Goal: Task Accomplishment & Management: Manage account settings

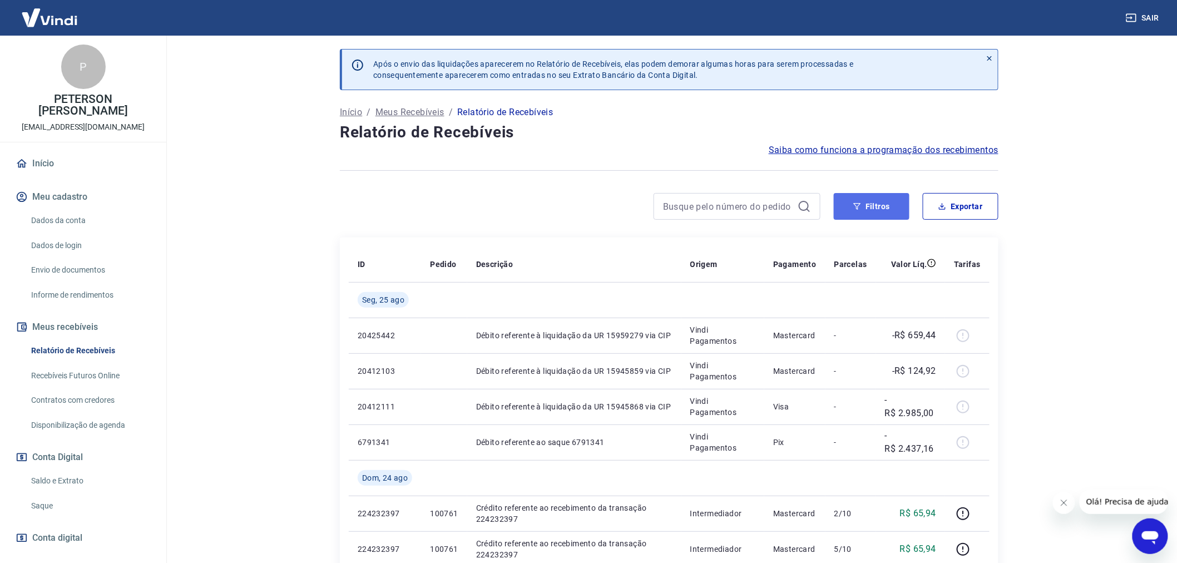
click at [873, 207] on button "Filtros" at bounding box center [872, 206] width 76 height 27
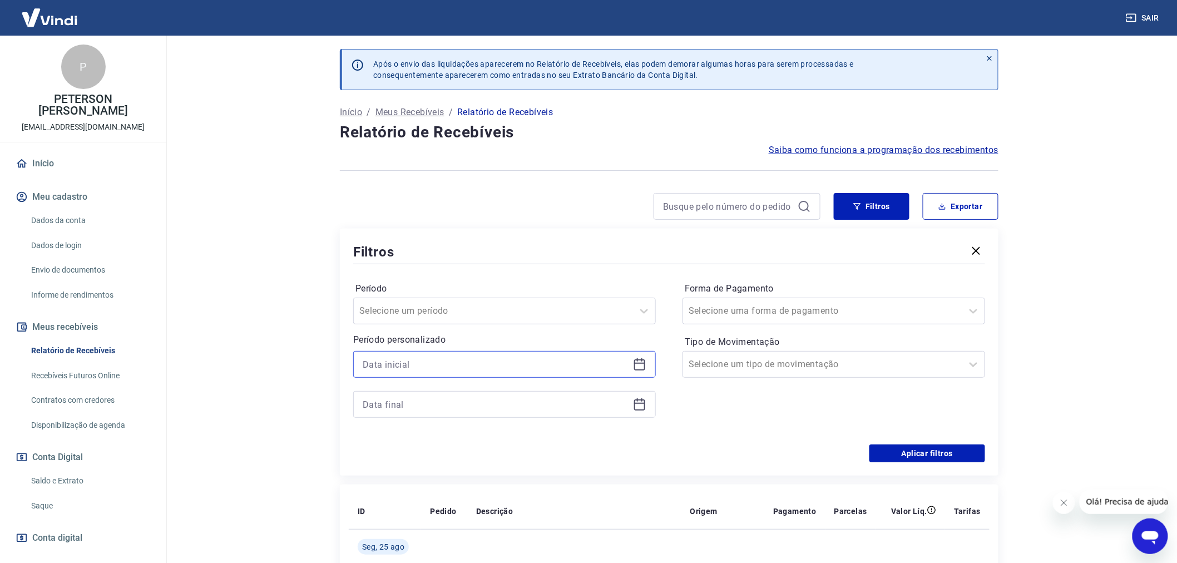
click at [393, 364] on input at bounding box center [496, 364] width 266 height 17
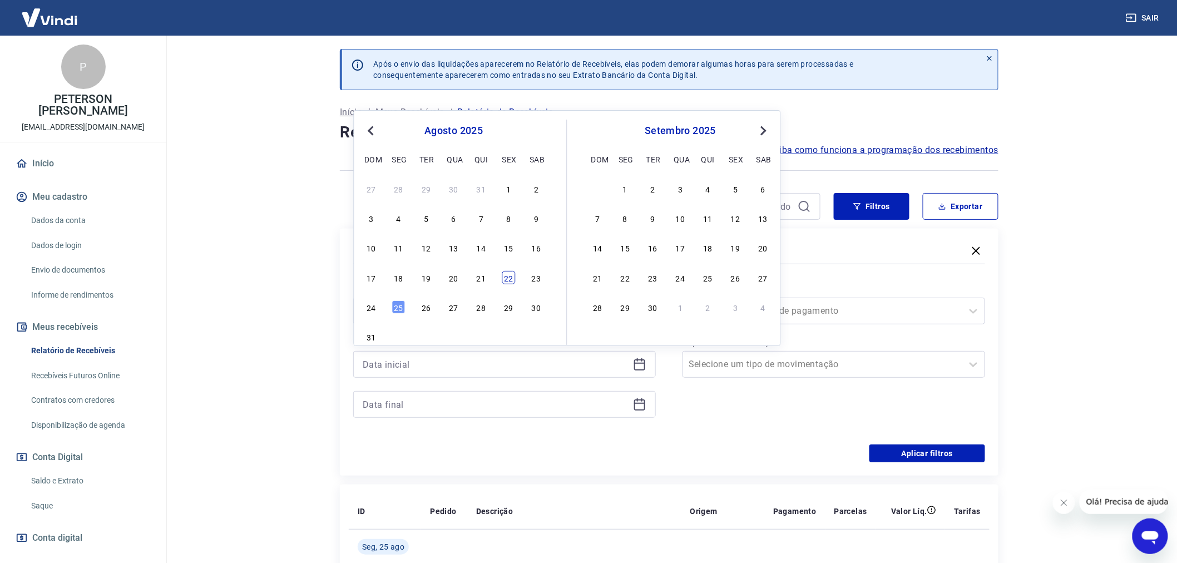
click at [503, 283] on div "22" at bounding box center [508, 277] width 13 height 13
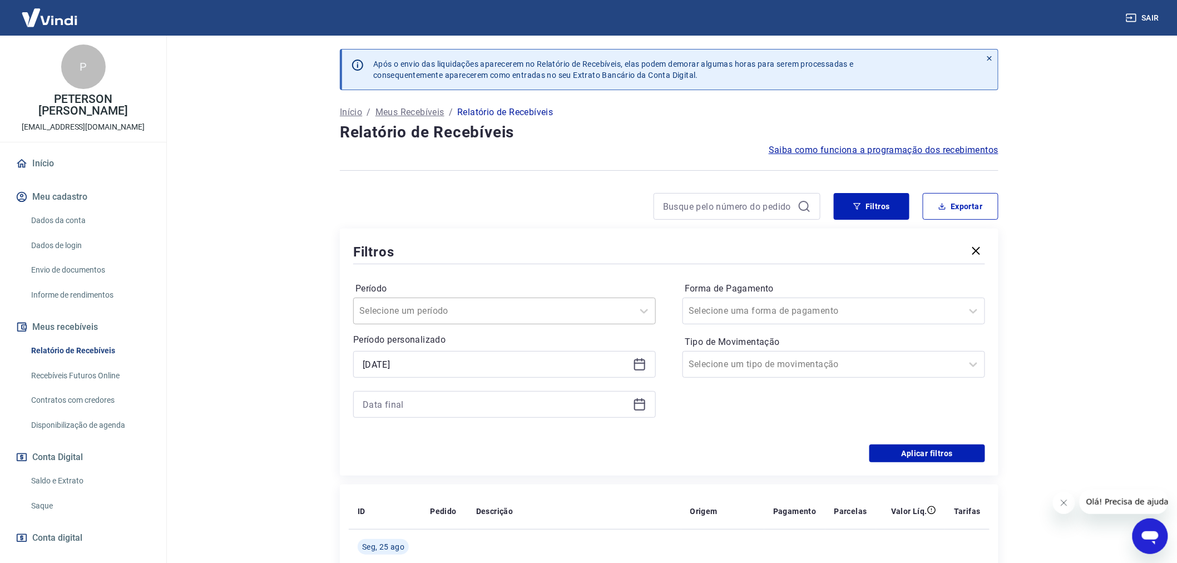
type input "[DATE]"
click at [377, 402] on input at bounding box center [496, 404] width 266 height 17
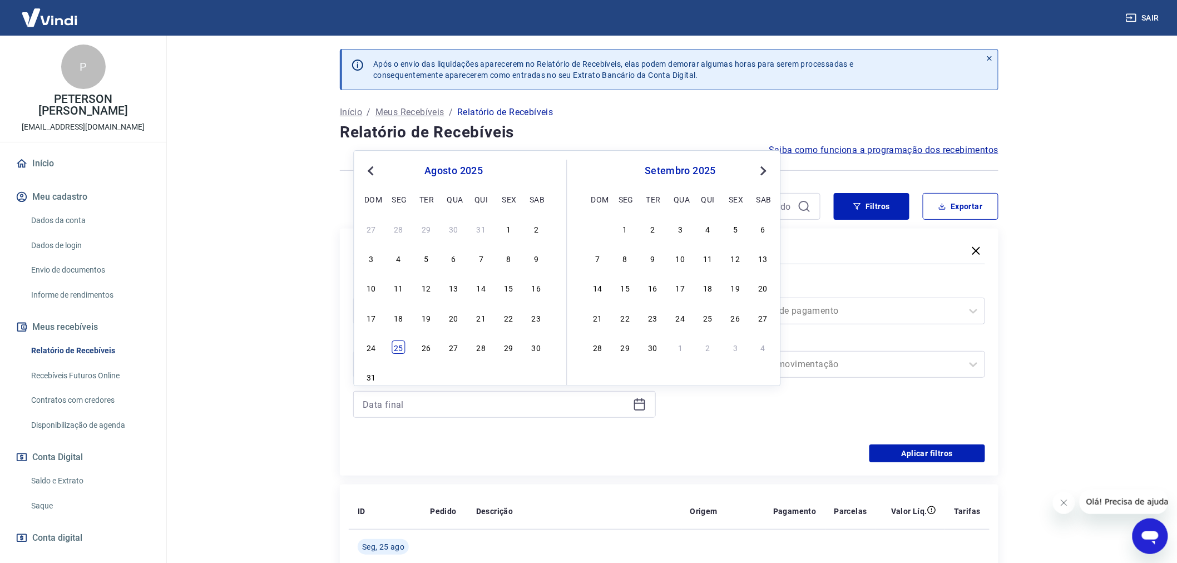
click at [399, 347] on div "25" at bounding box center [398, 346] width 13 height 13
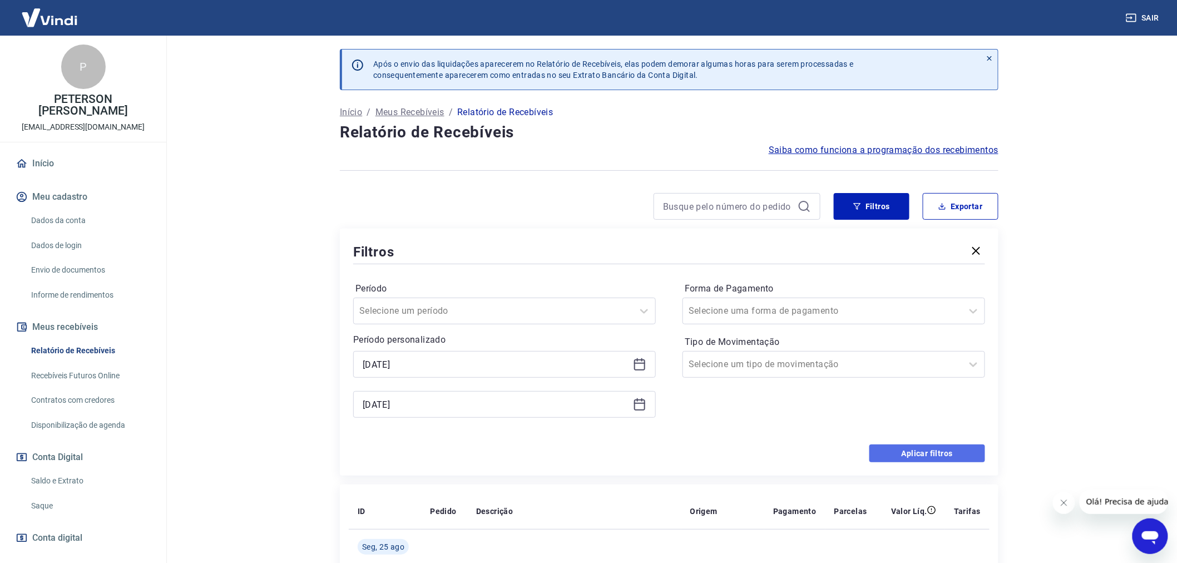
click at [926, 452] on button "Aplicar filtros" at bounding box center [927, 453] width 116 height 18
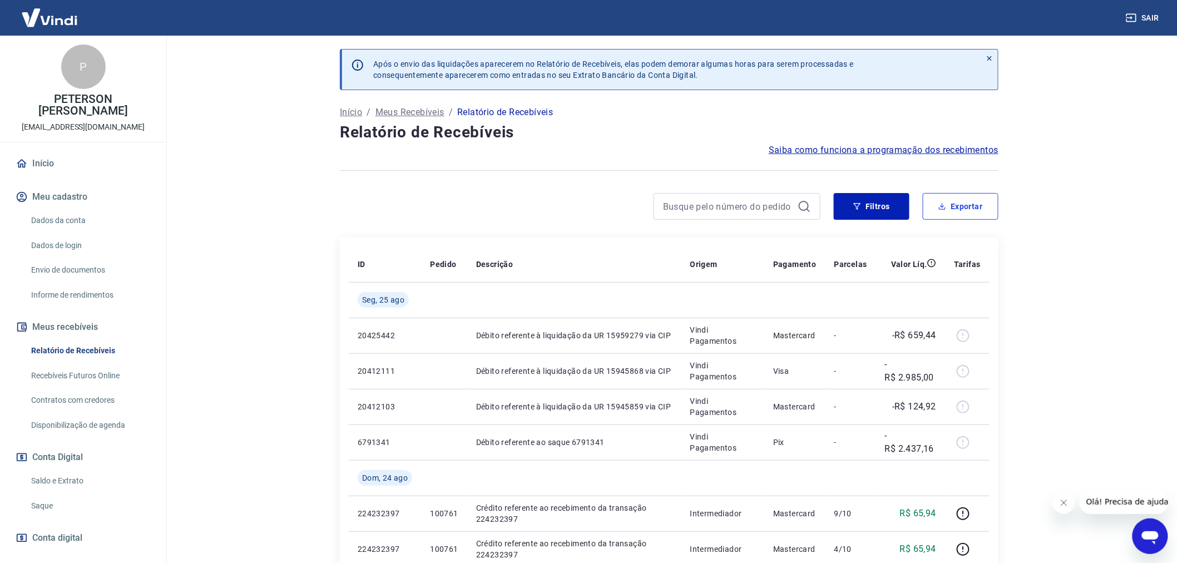
click at [959, 207] on button "Exportar" at bounding box center [961, 206] width 76 height 27
type input "[DATE]"
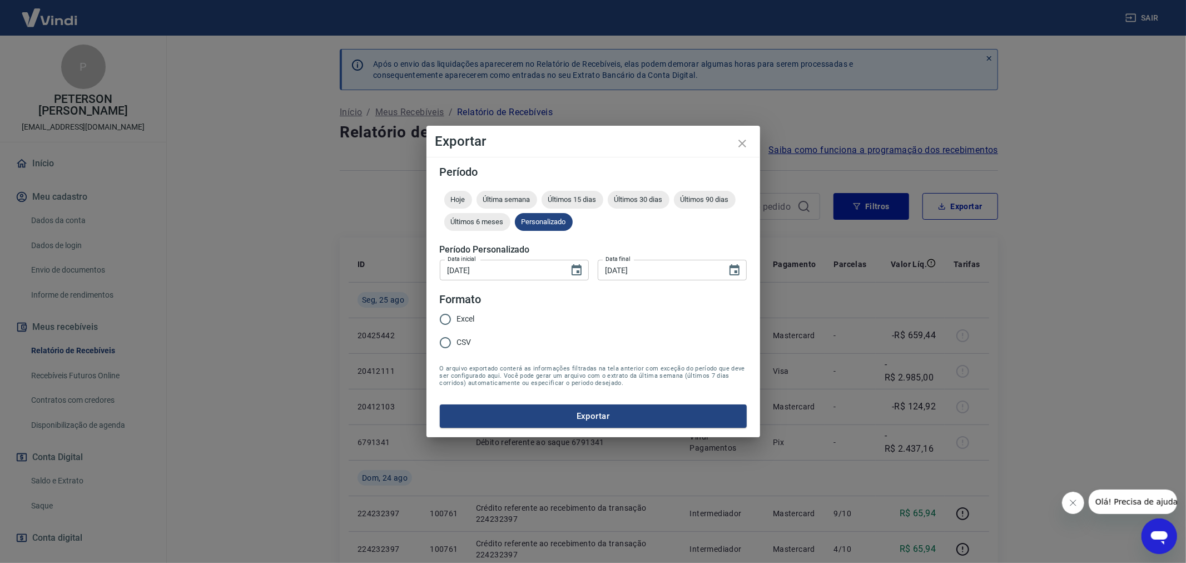
click at [446, 320] on input "Excel" at bounding box center [445, 319] width 23 height 23
radio input "true"
click at [581, 410] on button "Exportar" at bounding box center [593, 415] width 307 height 23
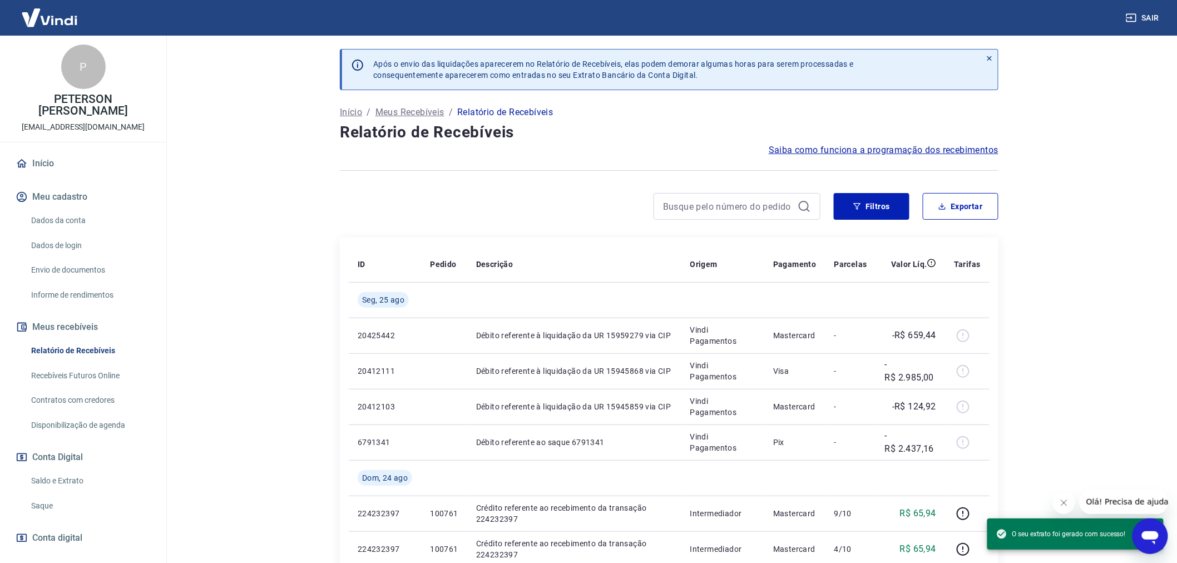
click at [61, 479] on link "Saldo e Extrato" at bounding box center [90, 480] width 126 height 23
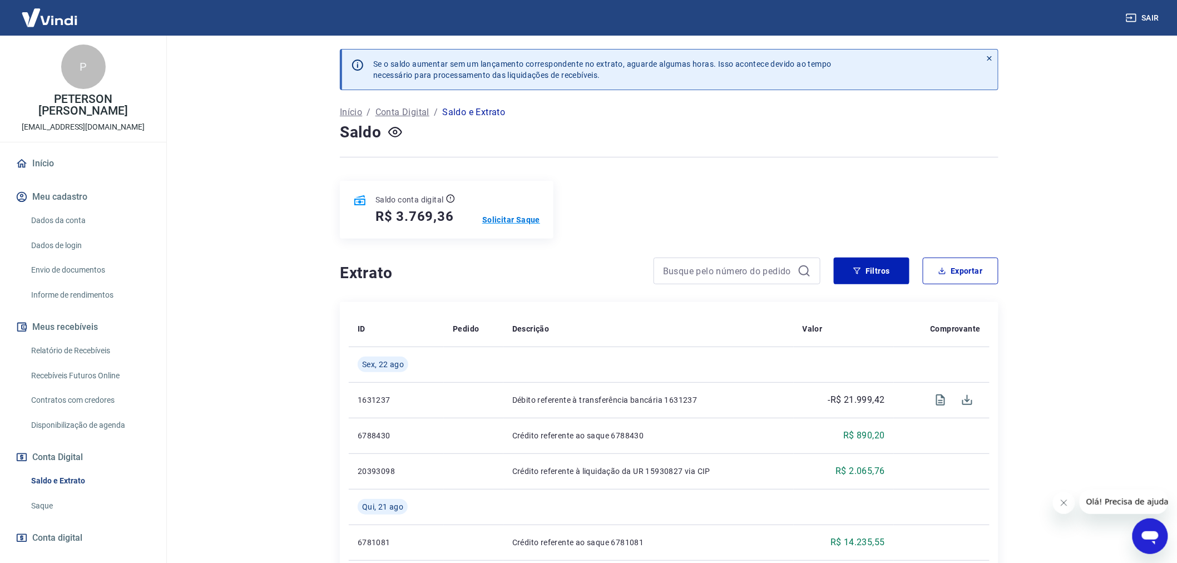
click at [512, 217] on p "Solicitar Saque" at bounding box center [511, 219] width 58 height 11
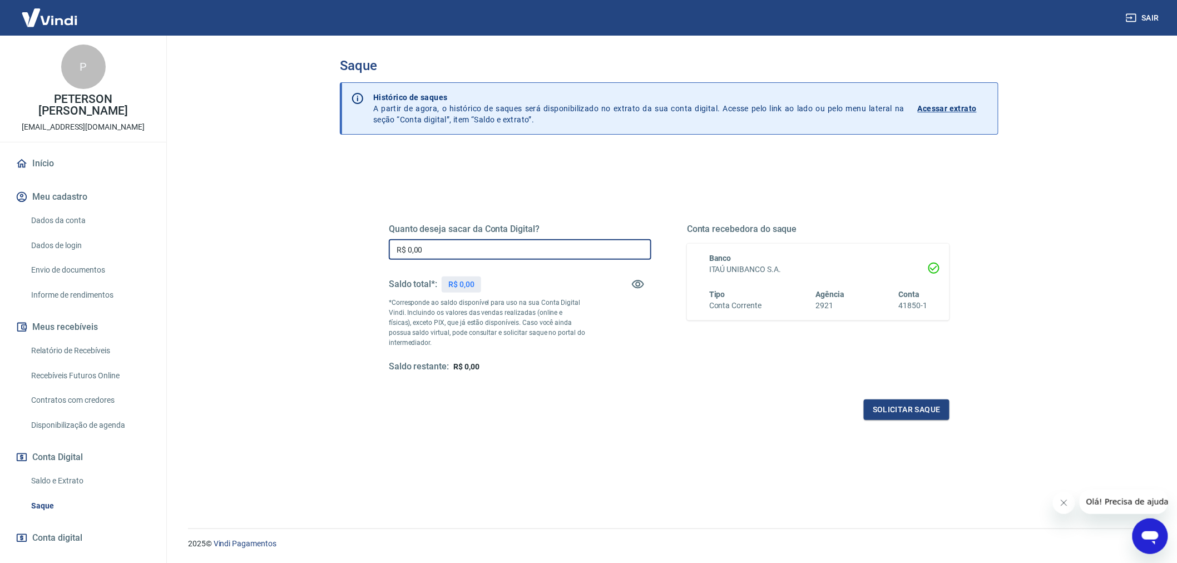
click at [424, 252] on input "R$ 0,00" at bounding box center [520, 249] width 263 height 21
click at [439, 250] on input "R$ 0,00" at bounding box center [520, 249] width 263 height 21
type input "R$ 3.769,36"
click at [905, 412] on button "Solicitar saque" at bounding box center [907, 409] width 86 height 21
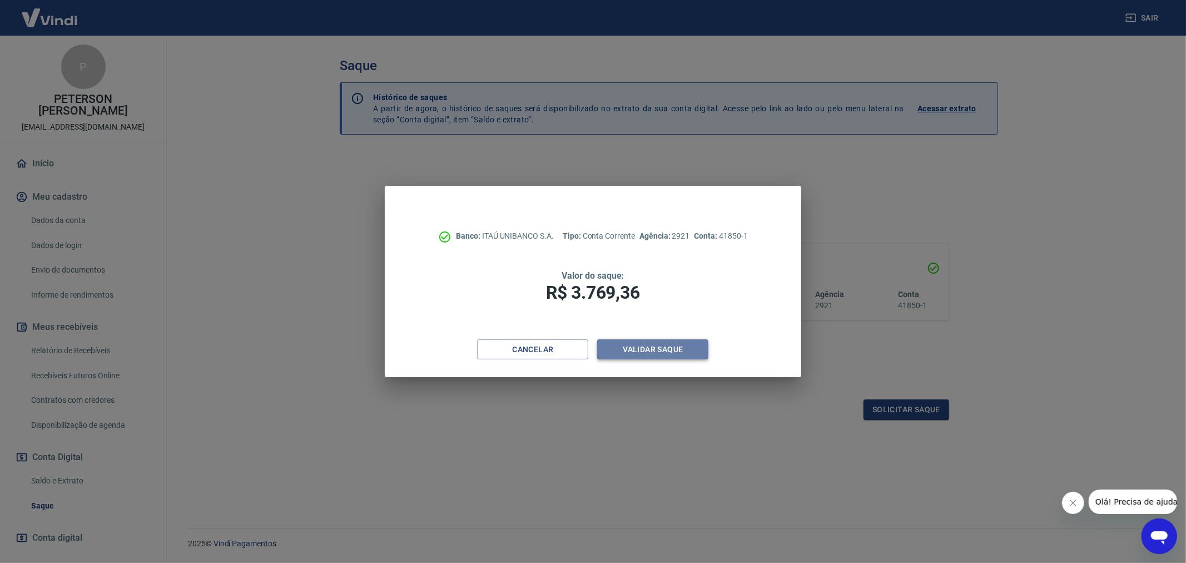
click at [655, 347] on button "Validar saque" at bounding box center [652, 349] width 111 height 21
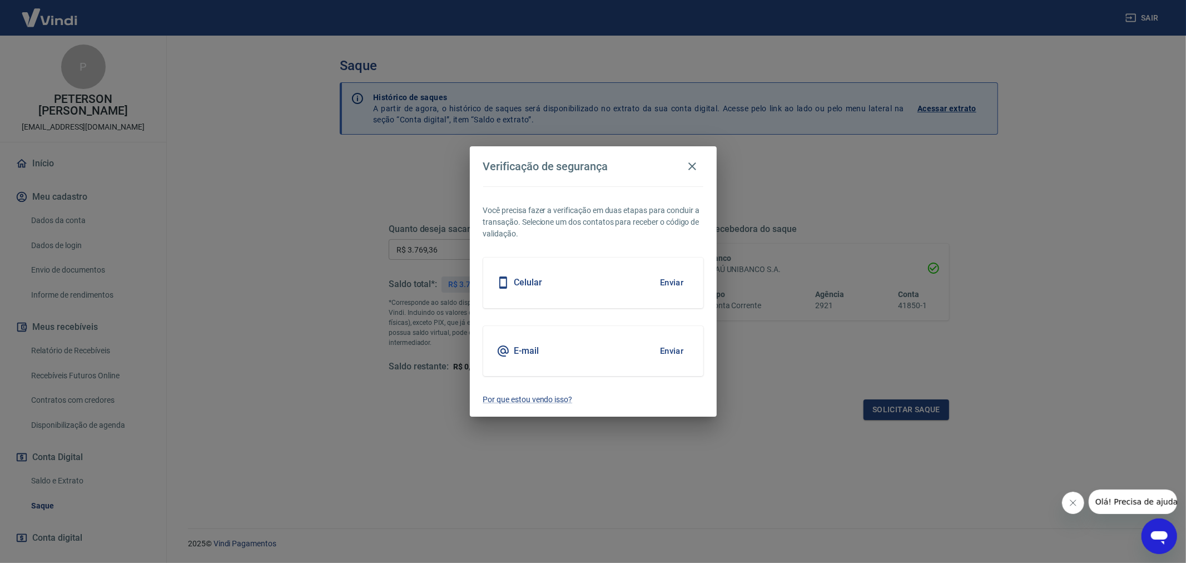
click at [558, 348] on div "E-mail Enviar" at bounding box center [593, 351] width 220 height 50
click at [662, 349] on button "Enviar" at bounding box center [672, 350] width 36 height 23
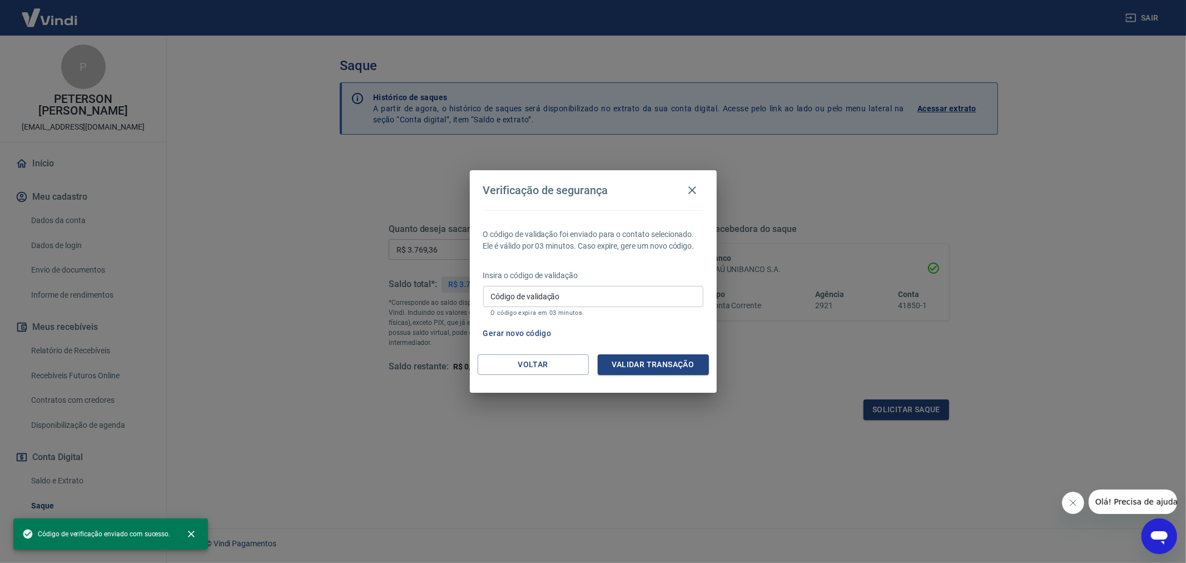
click at [521, 291] on div "Código de validação Código de validação O código expira em 03 minutos." at bounding box center [593, 301] width 220 height 30
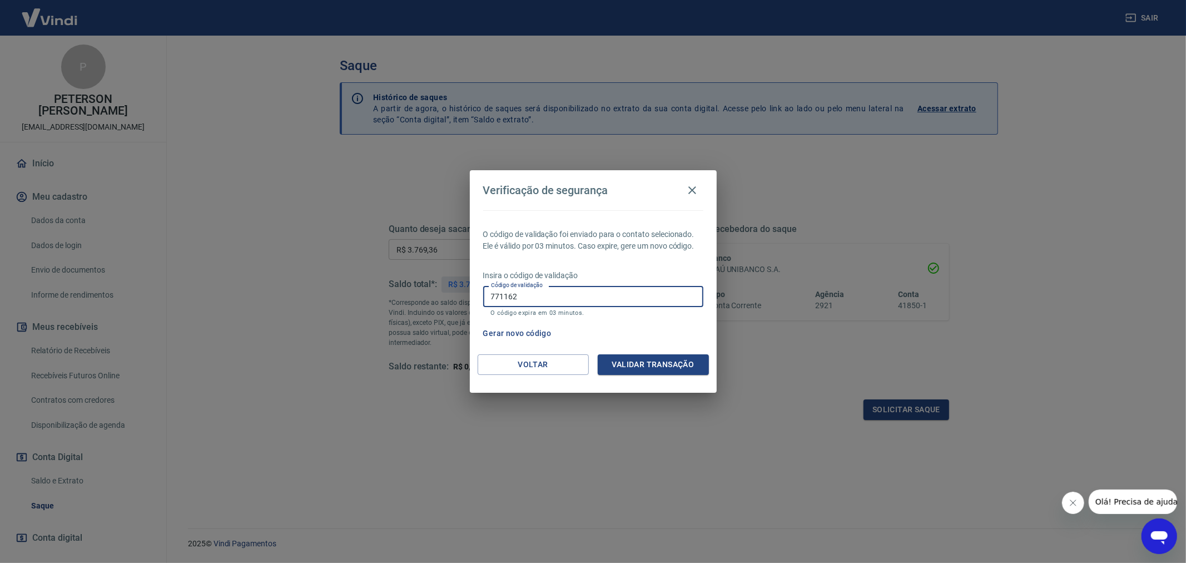
type input "771162"
click at [664, 364] on button "Validar transação" at bounding box center [653, 364] width 111 height 21
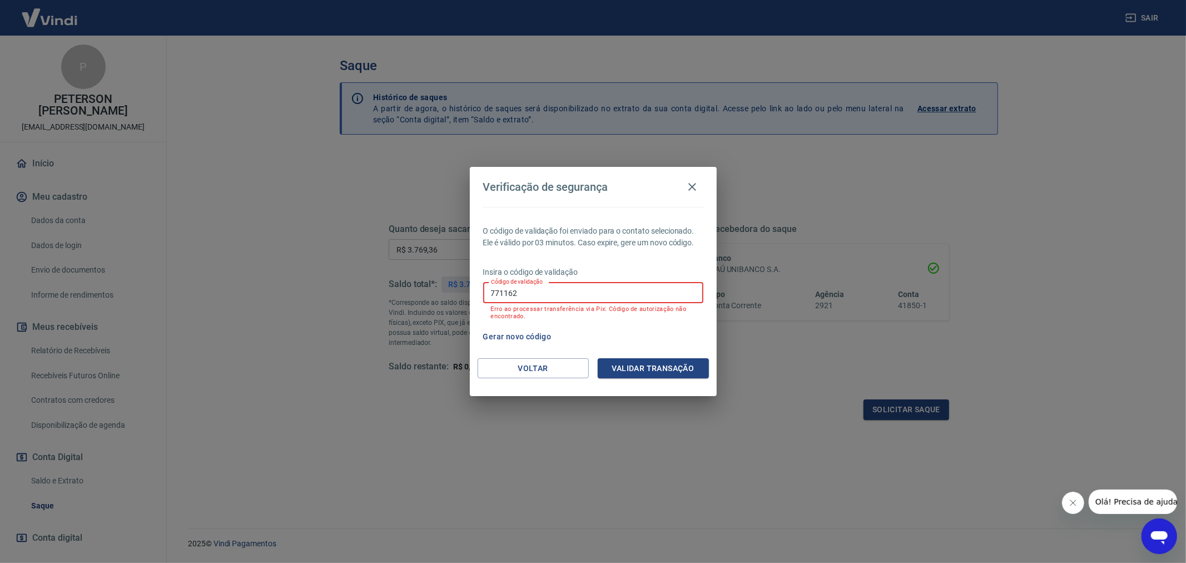
drag, startPoint x: 529, startPoint y: 291, endPoint x: 407, endPoint y: 291, distance: 122.4
click at [408, 291] on div "Verificação de segurança O código de validação foi enviado para o contato selec…" at bounding box center [593, 281] width 1186 height 563
click at [655, 373] on button "Validar transação" at bounding box center [653, 368] width 111 height 21
click at [651, 366] on button "Validar transação" at bounding box center [653, 368] width 111 height 21
click at [438, 253] on div "Verificação de segurança O código de validação foi enviado para o contato selec…" at bounding box center [593, 281] width 1186 height 563
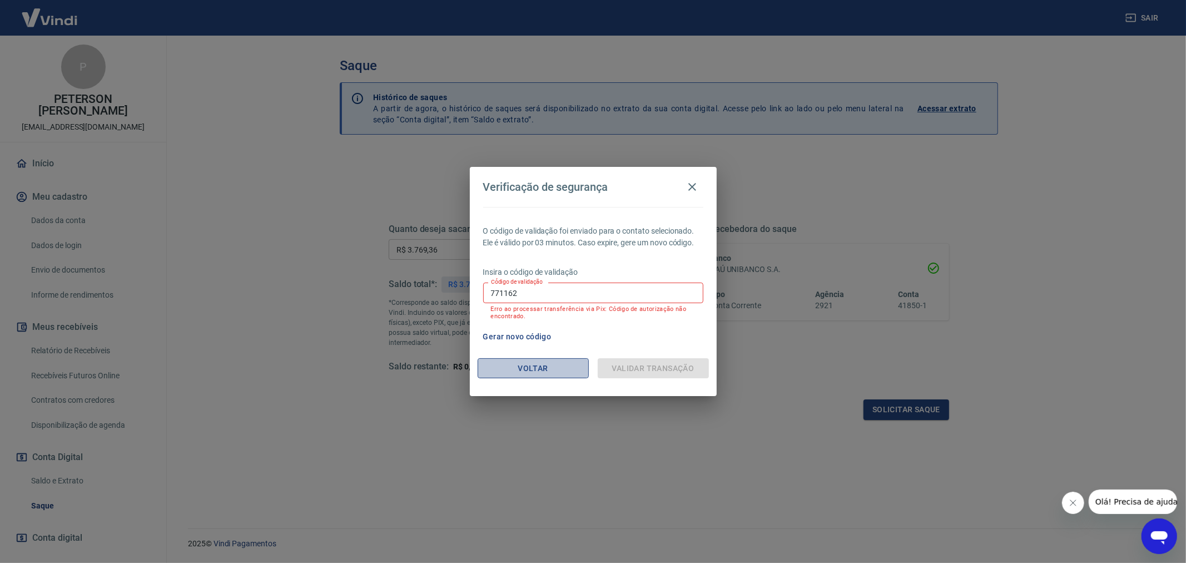
click at [513, 365] on button "Voltar" at bounding box center [533, 368] width 111 height 21
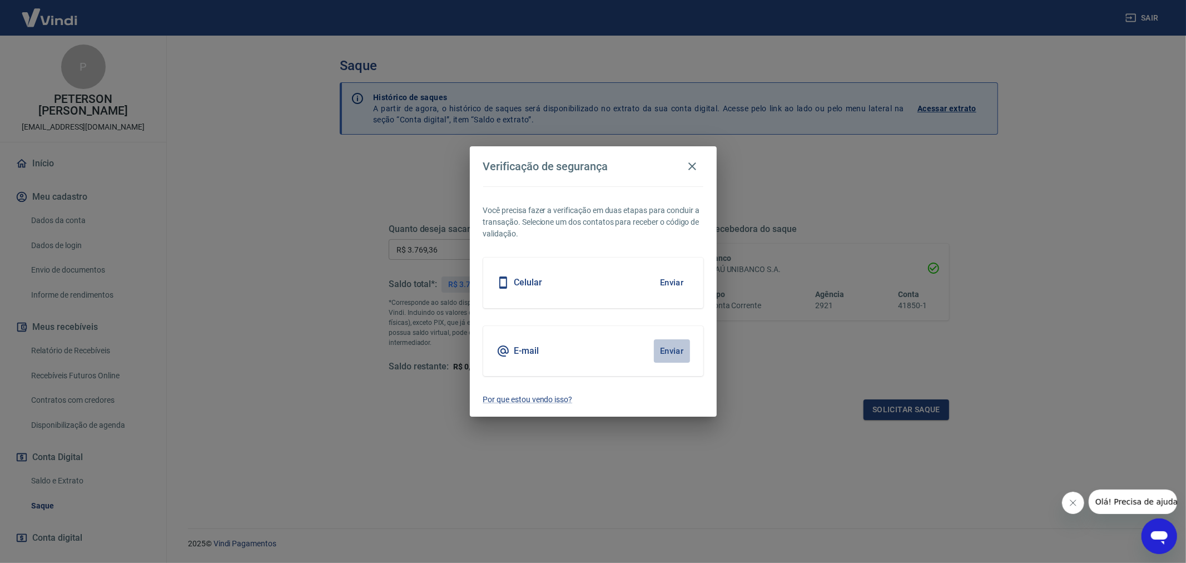
click at [666, 345] on button "Enviar" at bounding box center [672, 350] width 36 height 23
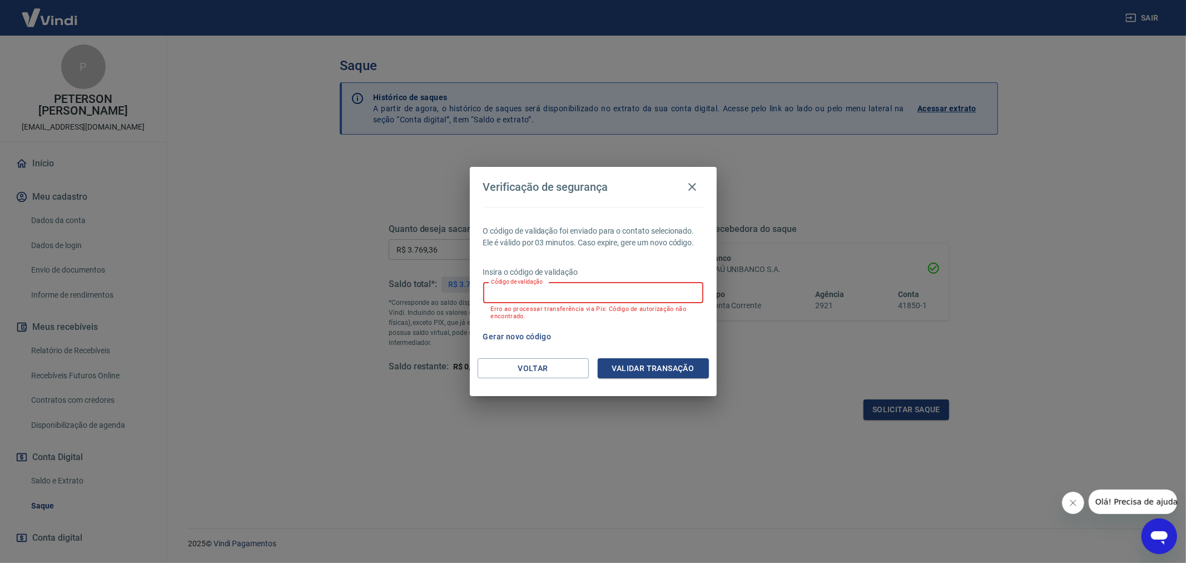
click at [529, 293] on input "Código de validação" at bounding box center [593, 293] width 220 height 21
type input "190003"
click at [651, 369] on button "Validar transação" at bounding box center [653, 368] width 111 height 21
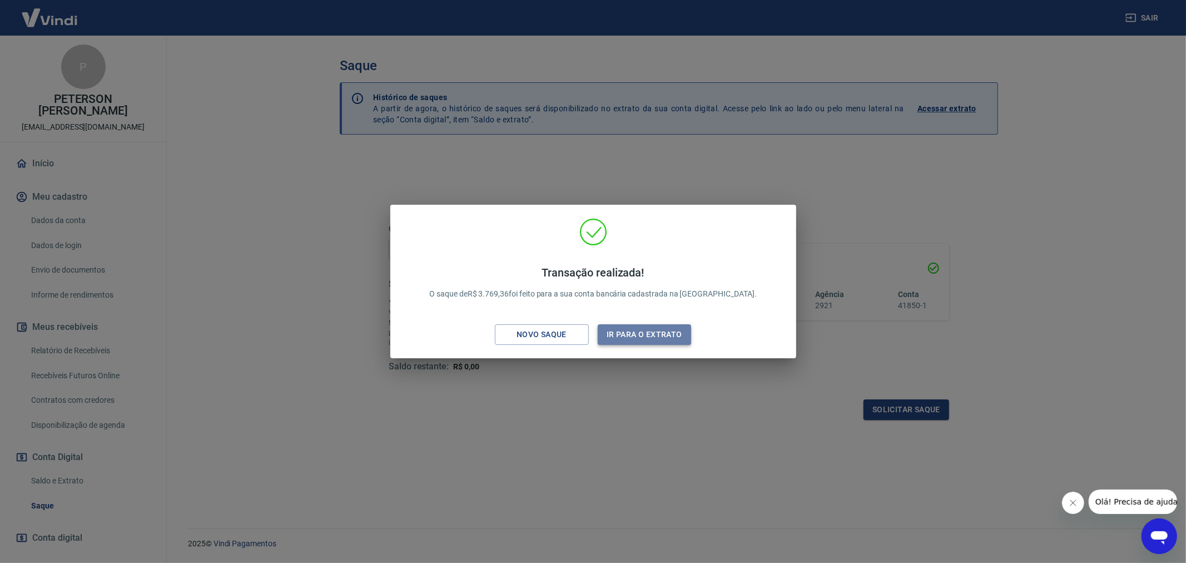
click at [631, 331] on button "Ir para o extrato" at bounding box center [645, 334] width 94 height 21
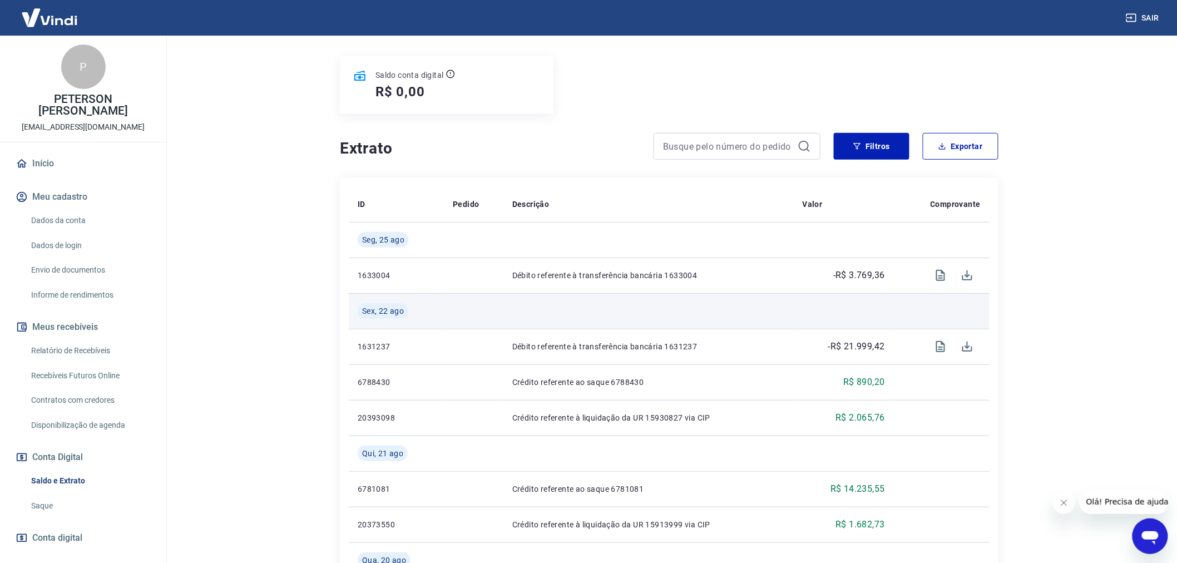
scroll to position [123, 0]
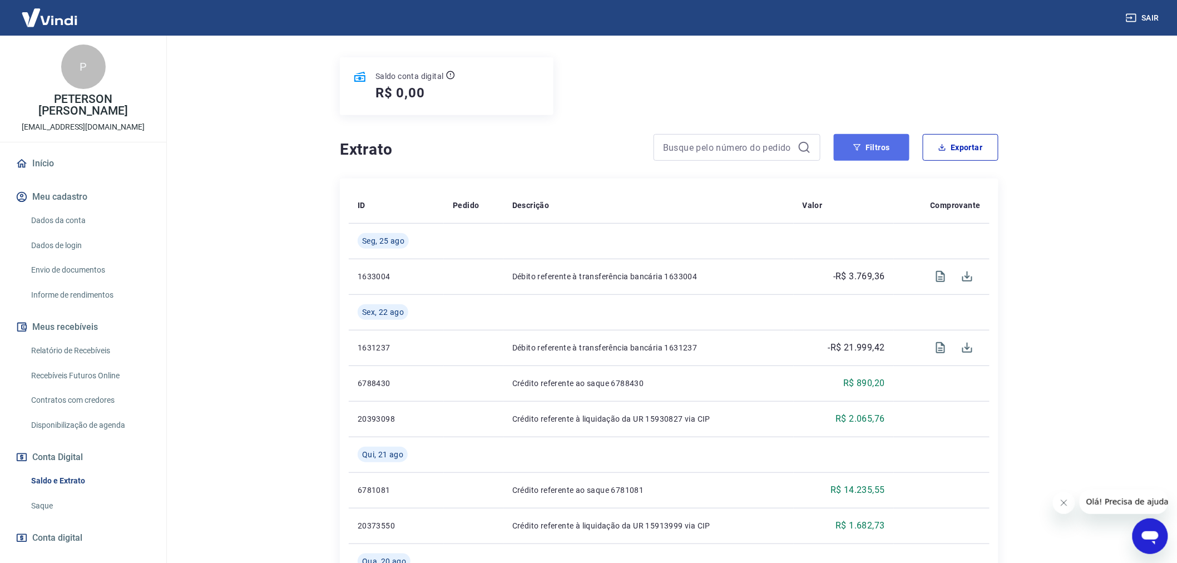
click at [870, 149] on button "Filtros" at bounding box center [872, 147] width 76 height 27
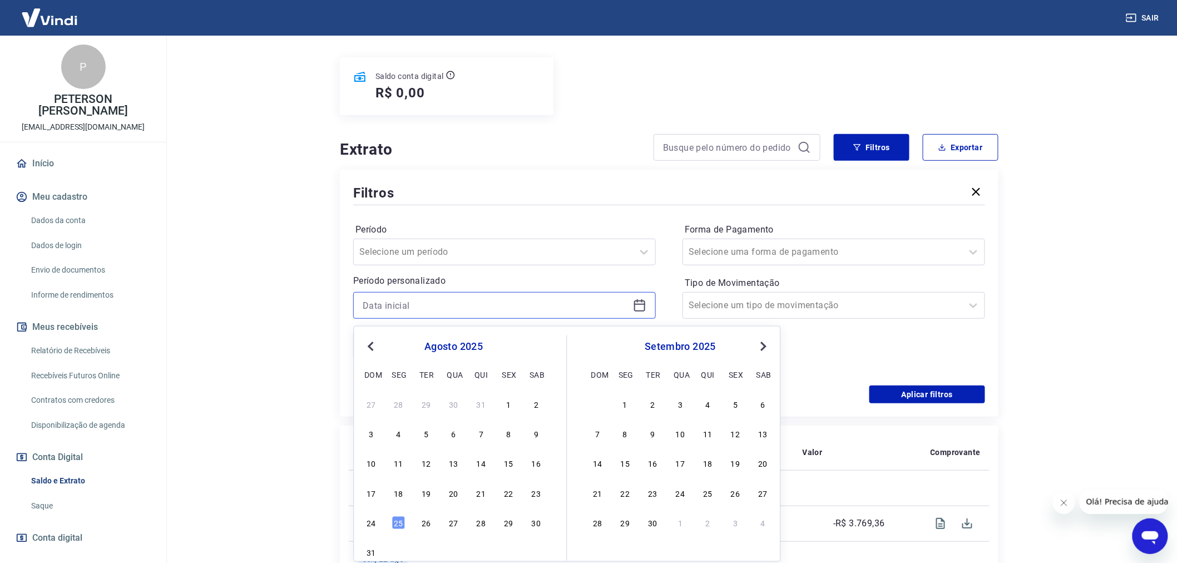
click at [392, 312] on input at bounding box center [496, 305] width 266 height 17
click at [502, 496] on div "22" at bounding box center [508, 493] width 13 height 13
type input "[DATE]"
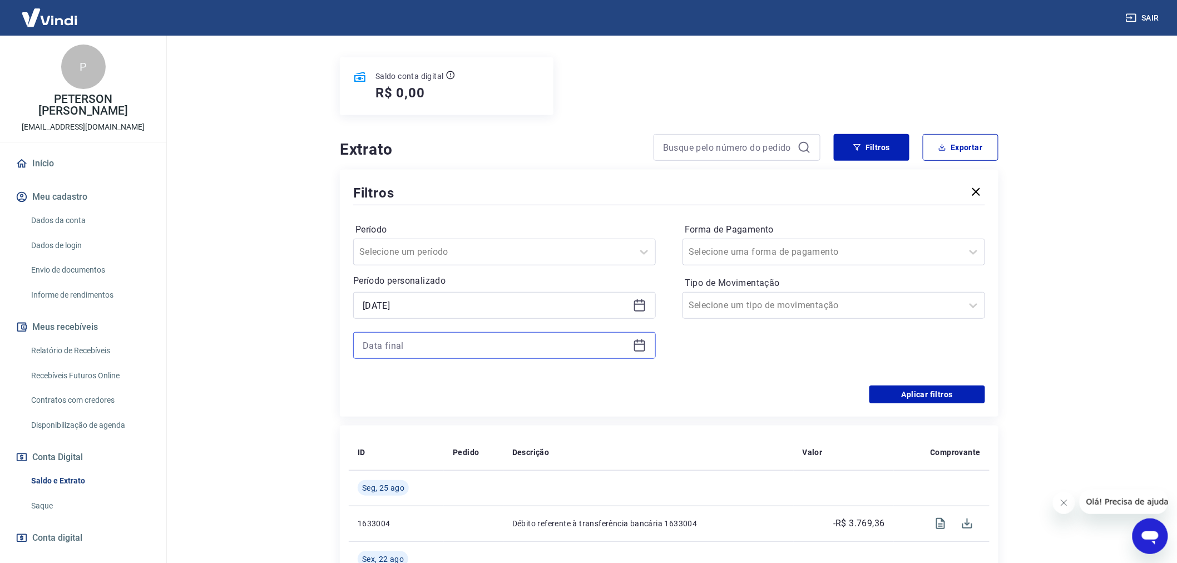
click at [389, 345] on input at bounding box center [496, 345] width 266 height 17
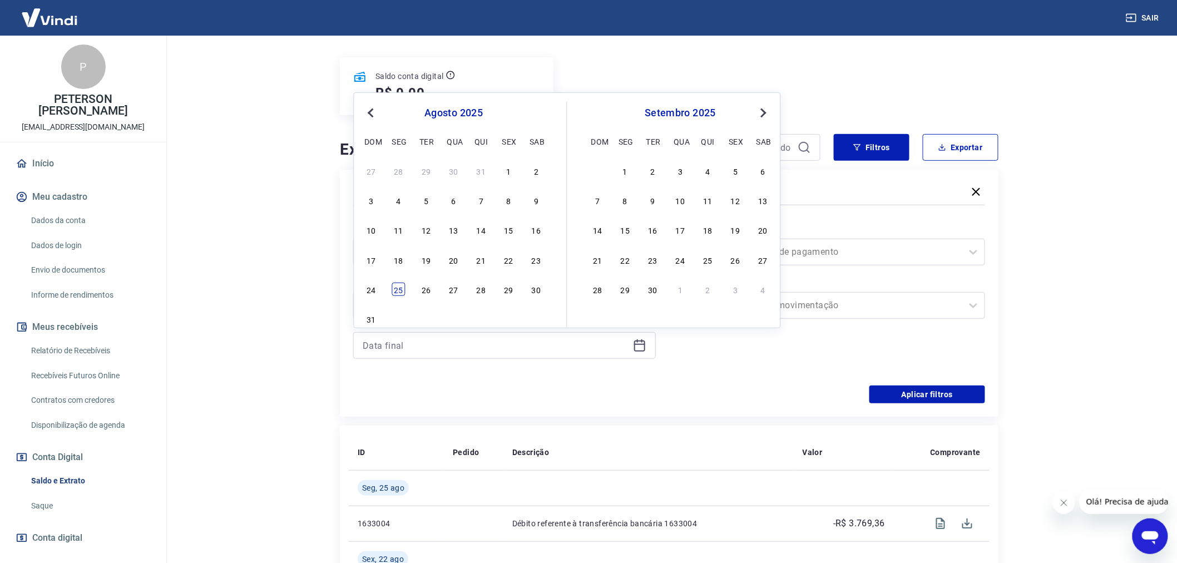
click at [402, 290] on div "25" at bounding box center [398, 289] width 13 height 13
type input "[DATE]"
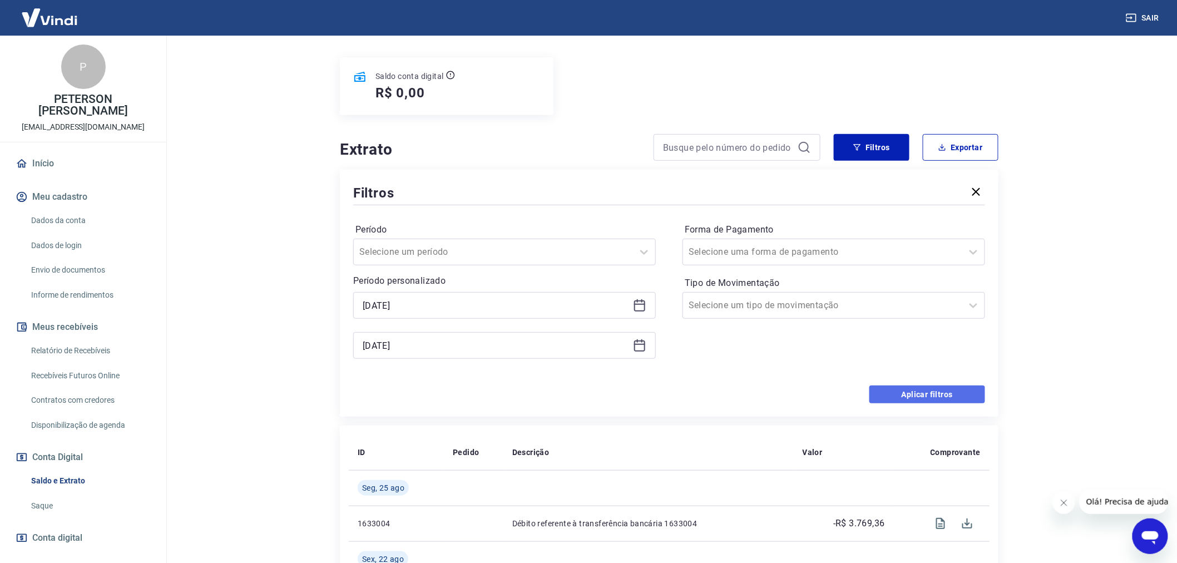
click at [922, 397] on button "Aplicar filtros" at bounding box center [927, 394] width 116 height 18
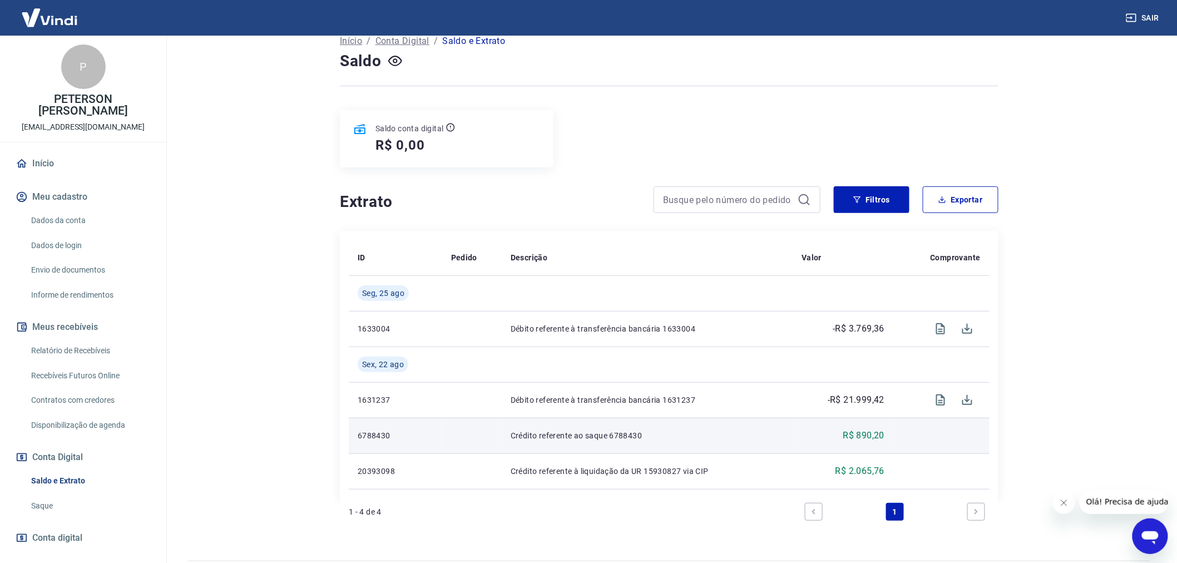
scroll to position [104, 0]
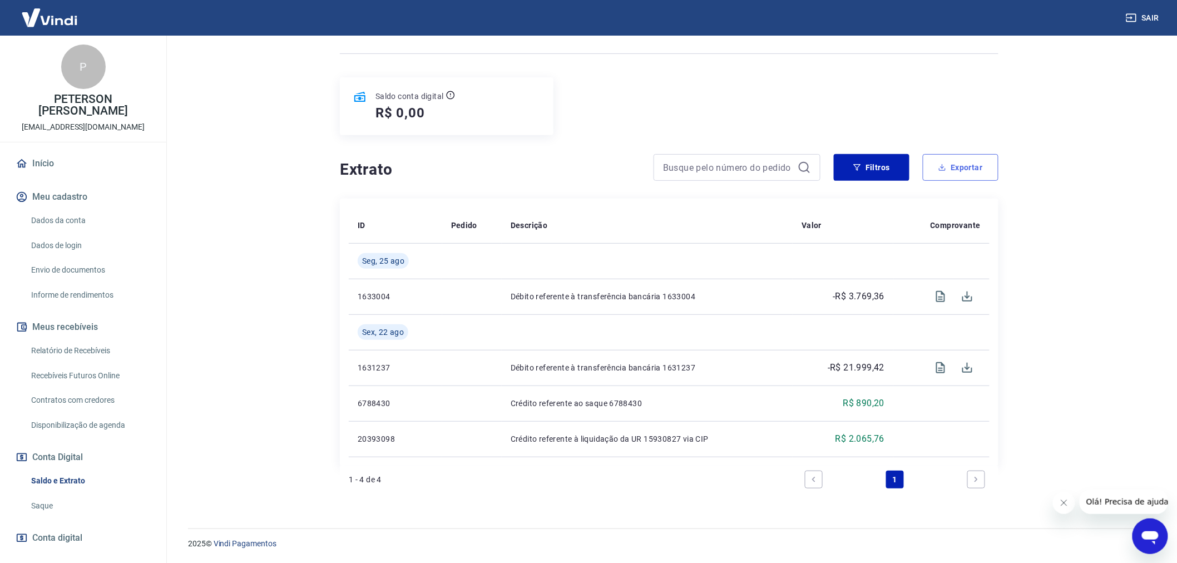
click at [966, 168] on button "Exportar" at bounding box center [961, 167] width 76 height 27
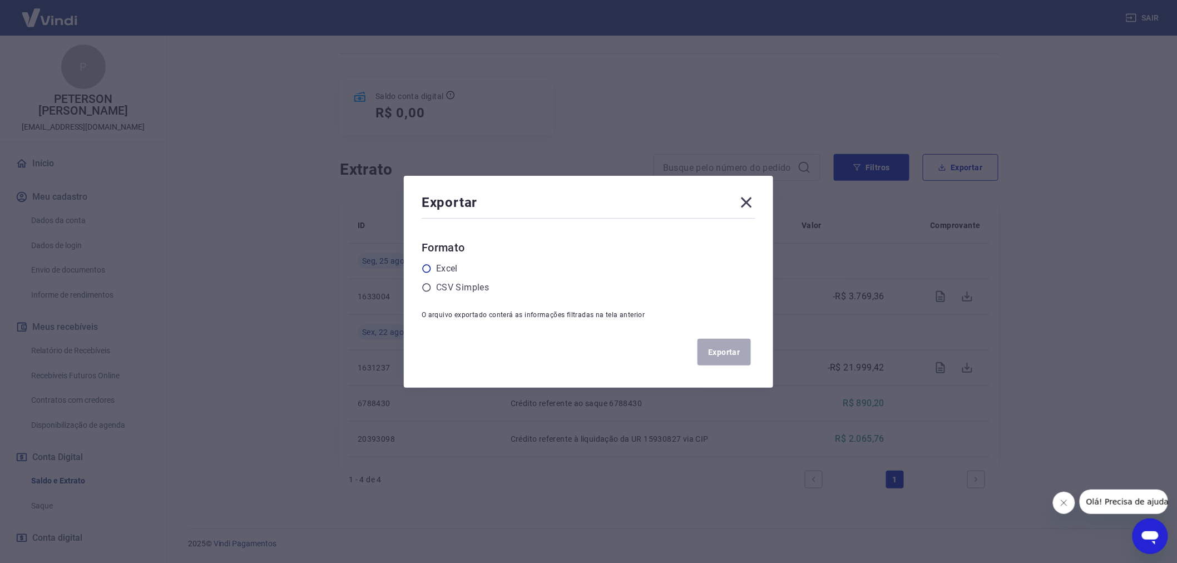
click at [430, 265] on icon at bounding box center [427, 268] width 8 height 8
click at [0, 0] on input "radio" at bounding box center [0, 0] width 0 height 0
click at [727, 348] on button "Exportar" at bounding box center [723, 352] width 53 height 27
